Goal: Find specific page/section: Find specific page/section

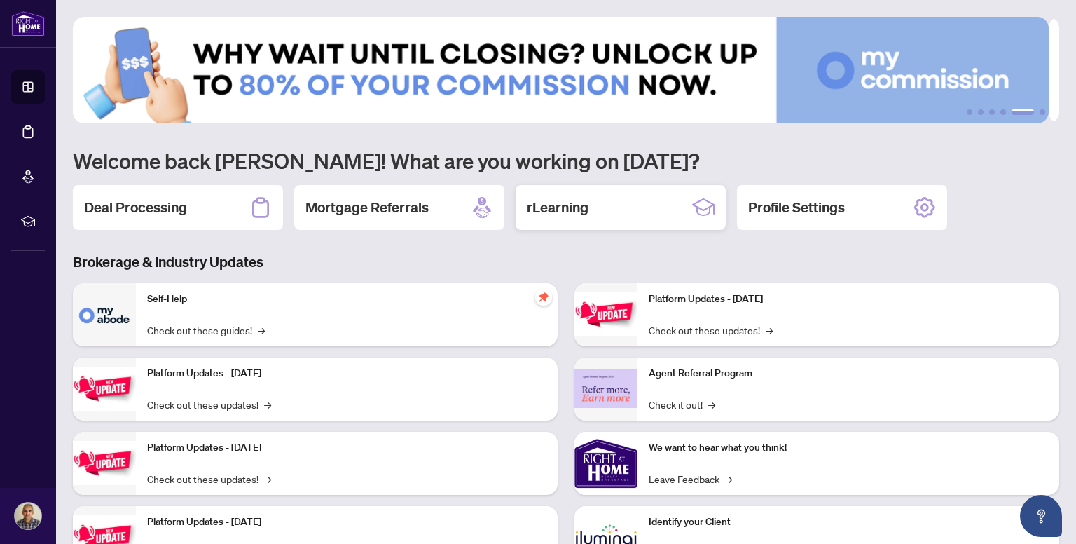
click at [615, 209] on div "rLearning" at bounding box center [620, 207] width 210 height 45
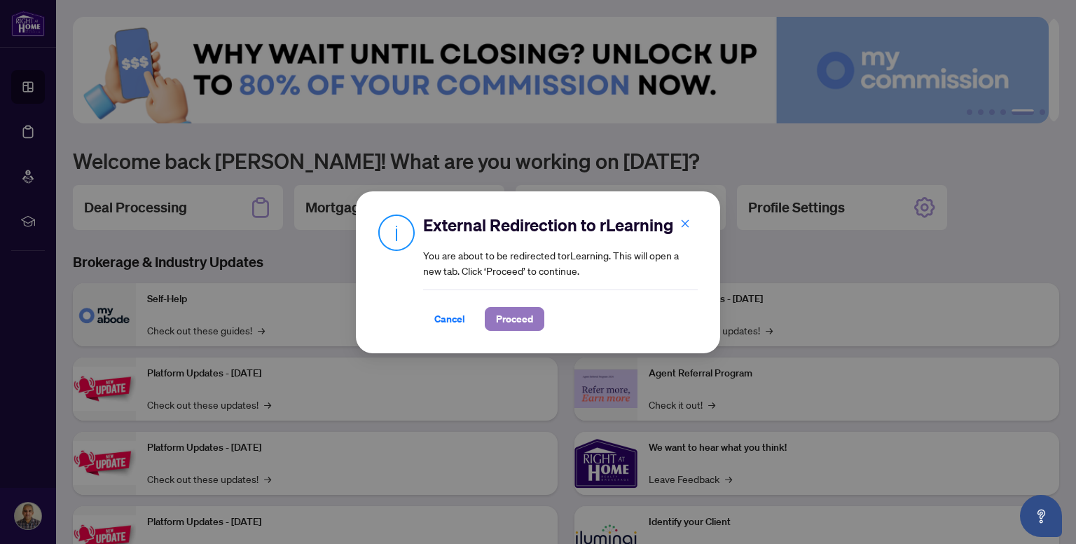
click at [520, 315] on span "Proceed" at bounding box center [514, 318] width 37 height 22
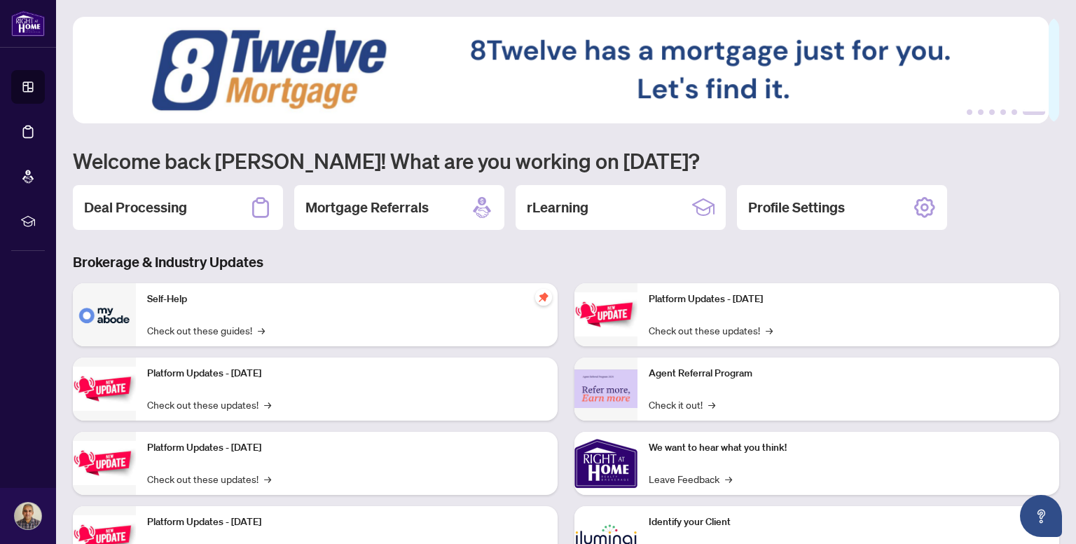
scroll to position [62, 0]
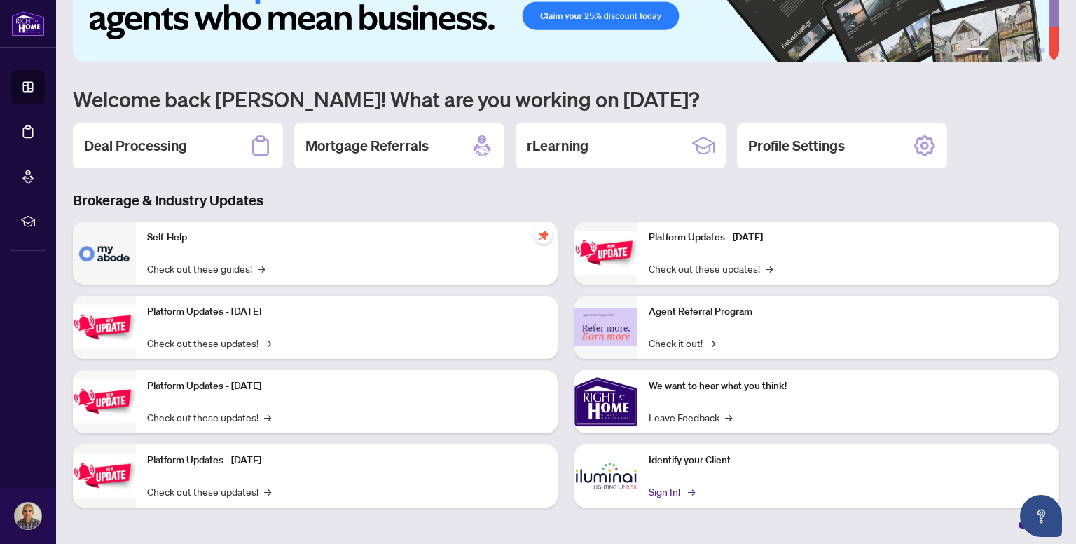
click at [665, 492] on link "Sign In! →" at bounding box center [671, 490] width 44 height 15
